Goal: Task Accomplishment & Management: Use online tool/utility

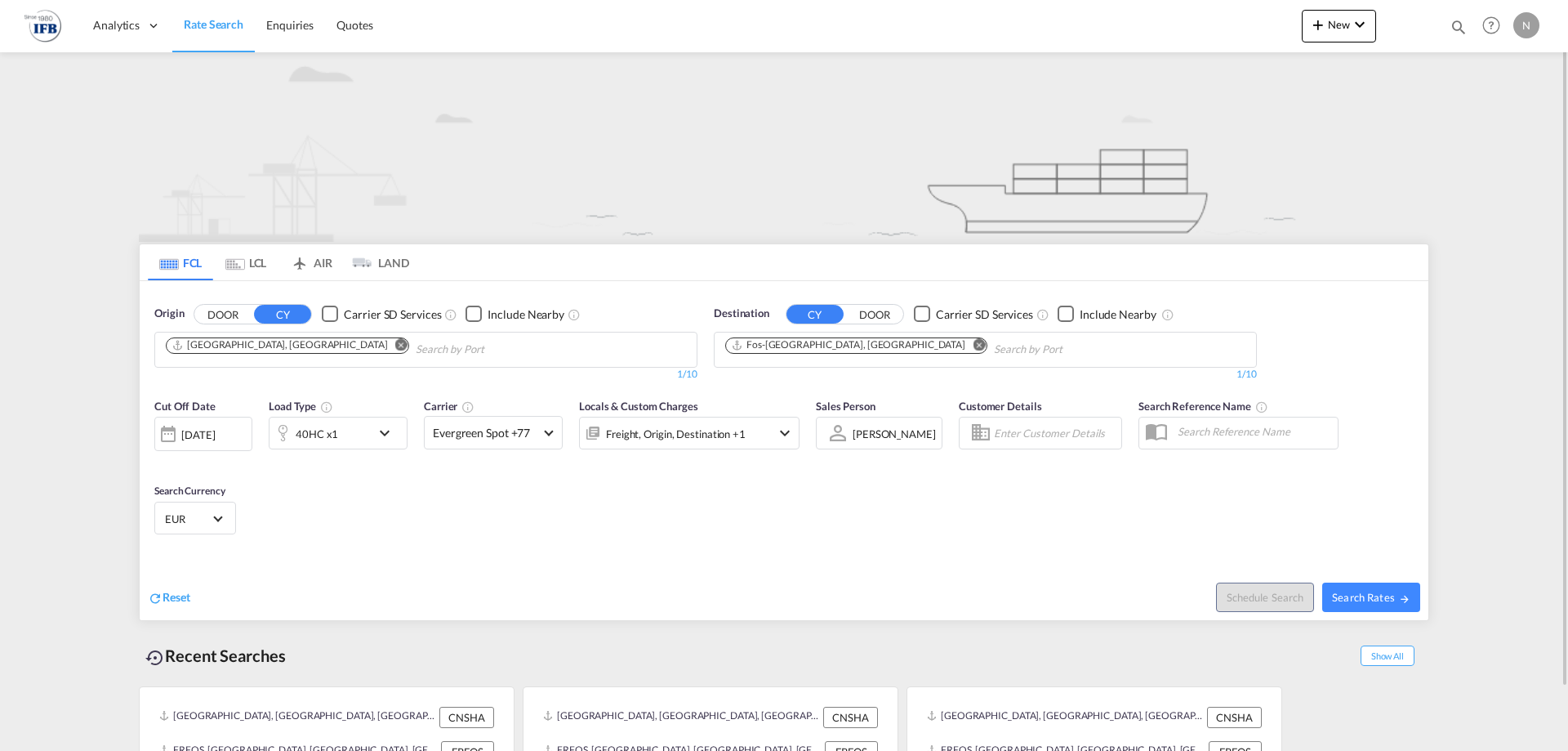
click at [340, 432] on div "40HC x1" at bounding box center [320, 433] width 102 height 33
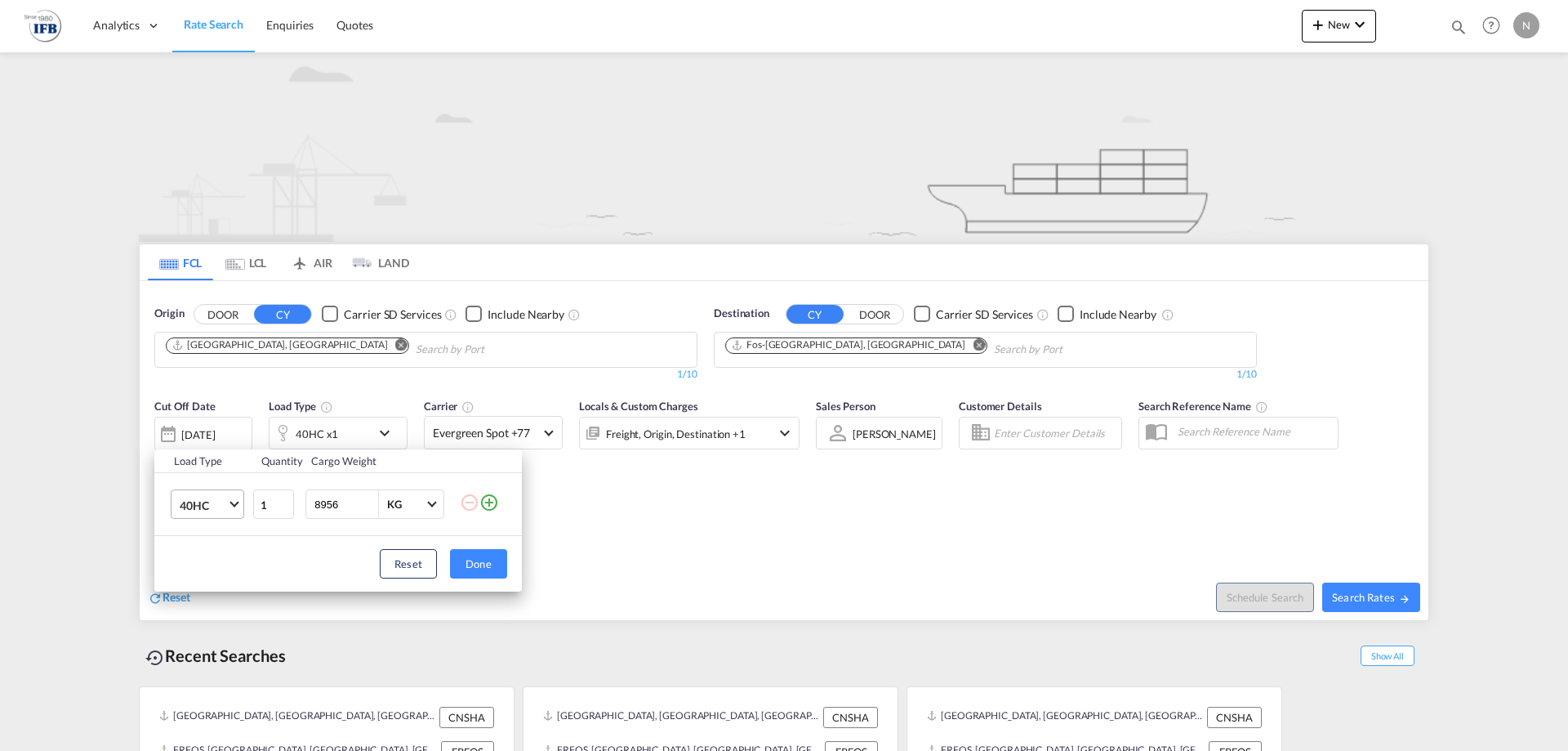
drag, startPoint x: 218, startPoint y: 507, endPoint x: 214, endPoint y: 515, distance: 8.9
click at [218, 508] on span "40HC" at bounding box center [203, 505] width 47 height 16
click at [210, 434] on md-option "20GP" at bounding box center [222, 426] width 111 height 39
click at [217, 434] on div "Load Type Quantity Cargo Weight 20GP 1 8956 KG KG Load type addition is restric…" at bounding box center [784, 376] width 1568 height 751
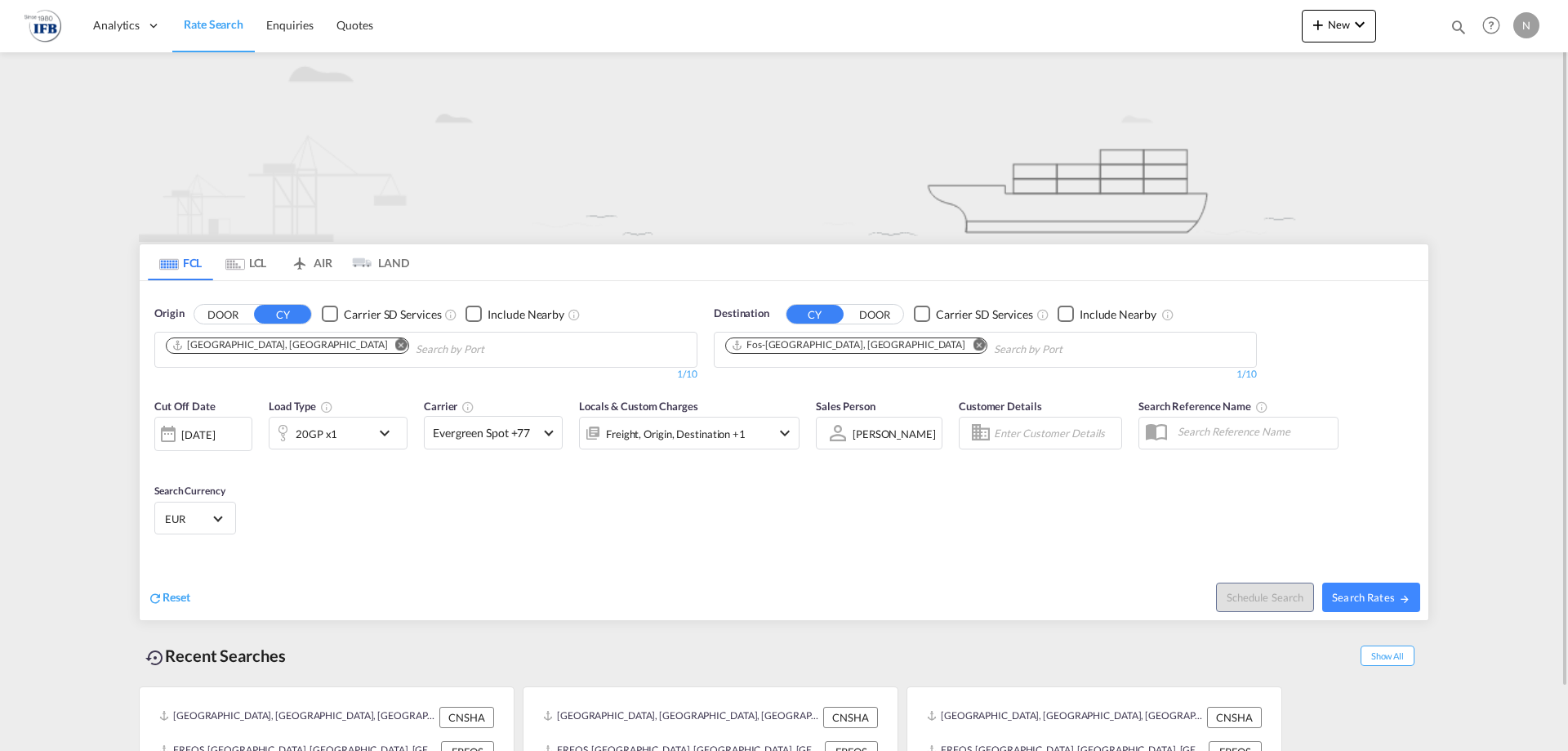
click at [198, 433] on div "[DATE]" at bounding box center [198, 434] width 34 height 15
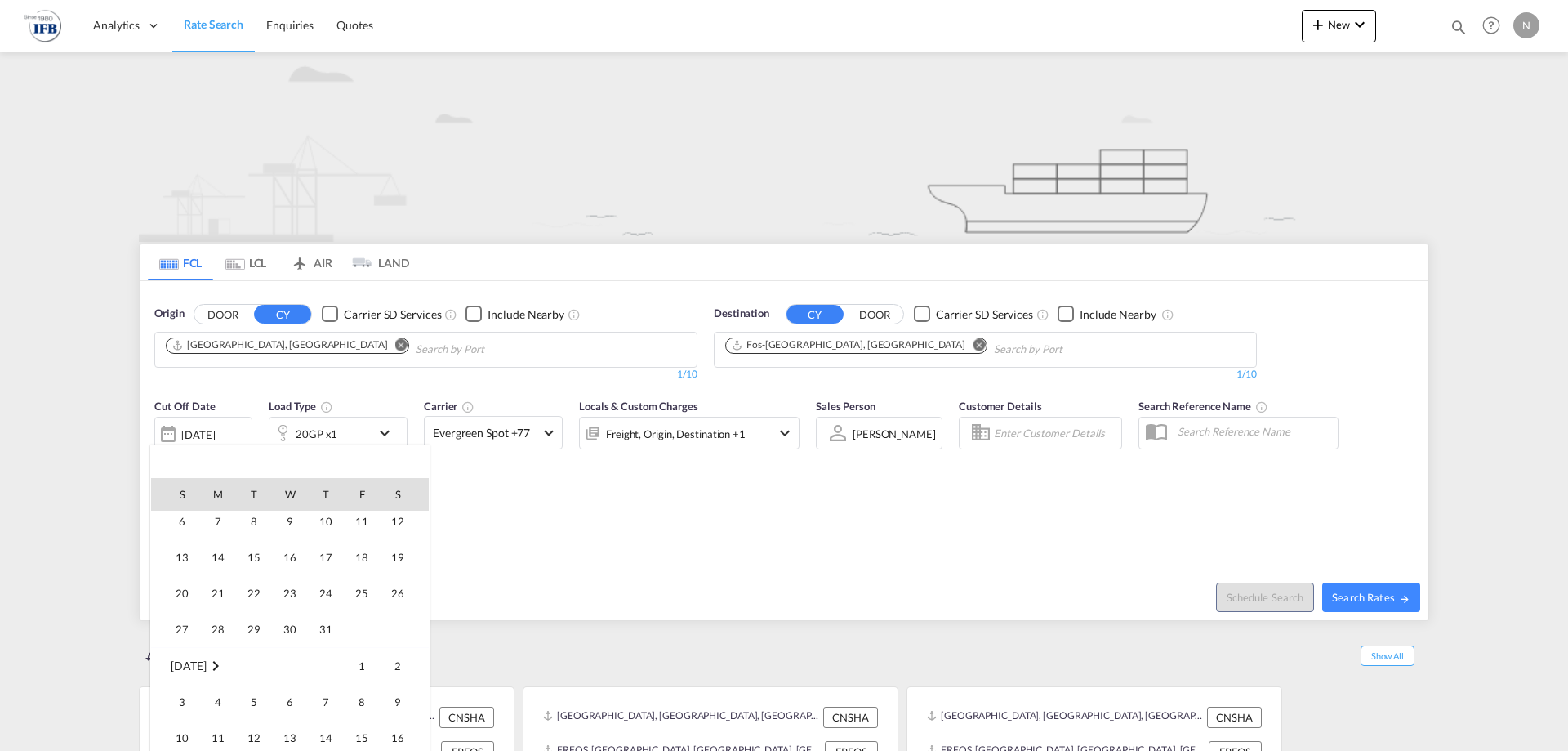
scroll to position [486, 0]
click at [325, 585] on span "17" at bounding box center [326, 584] width 33 height 33
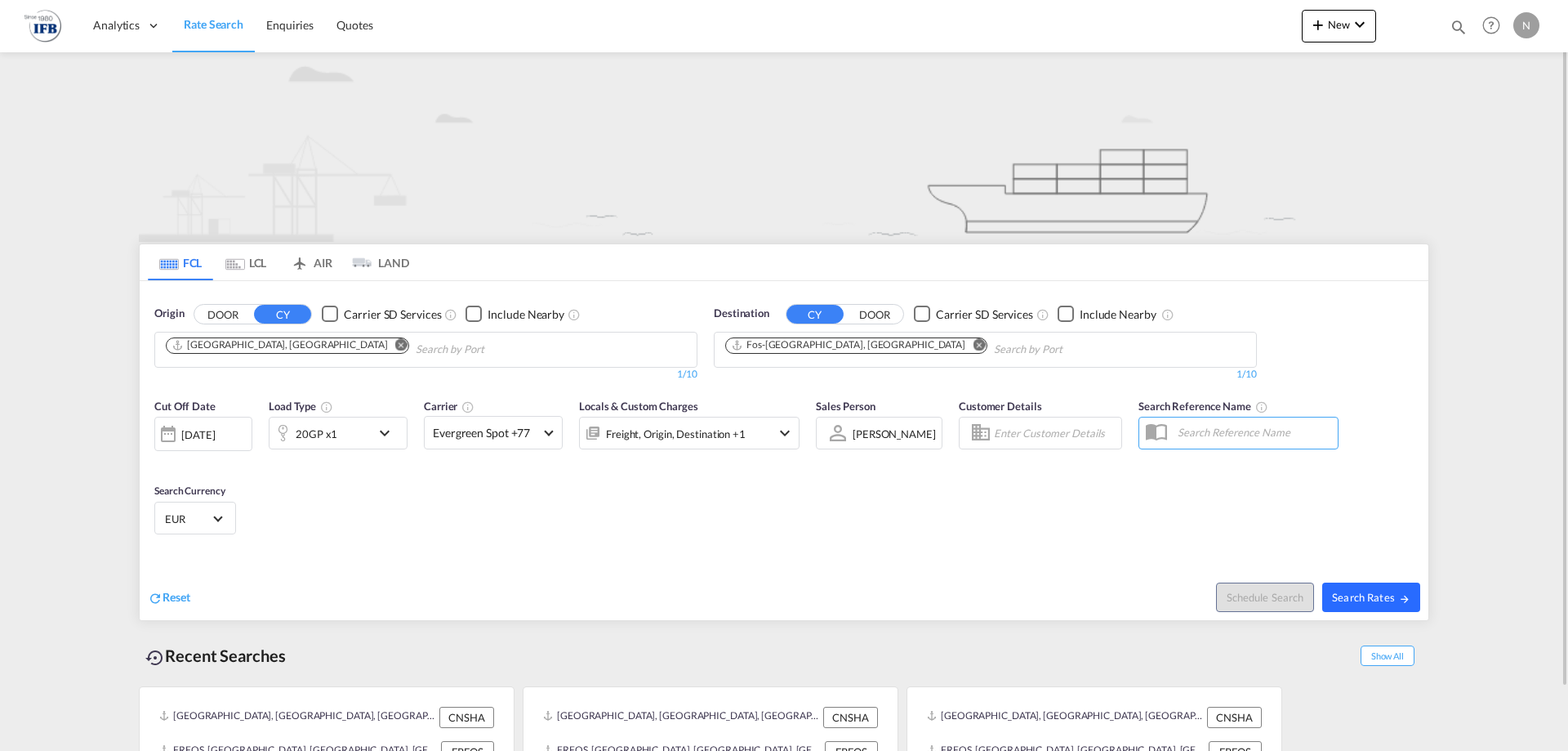
click at [1369, 598] on span "Search Rates" at bounding box center [1371, 597] width 78 height 13
type input "CNSHA to FRFOS / [DATE]"
